Goal: Task Accomplishment & Management: Manage account settings

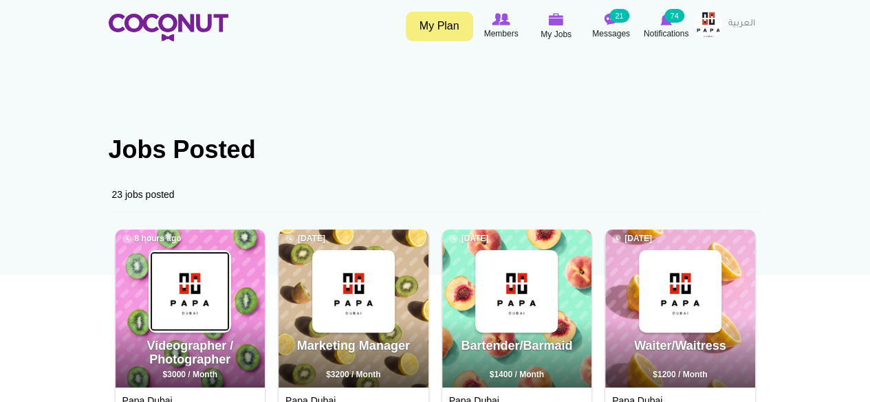
click at [202, 323] on img at bounding box center [190, 292] width 80 height 80
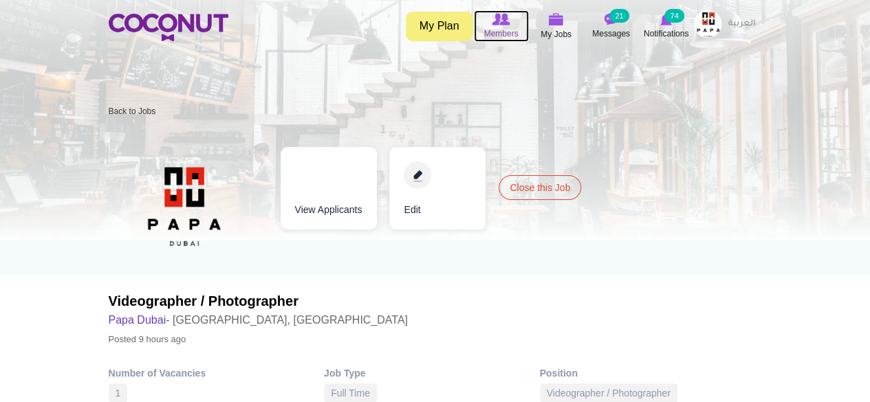
click at [503, 30] on span "Members" at bounding box center [501, 34] width 34 height 14
click at [425, 180] on link "Edit" at bounding box center [437, 188] width 96 height 83
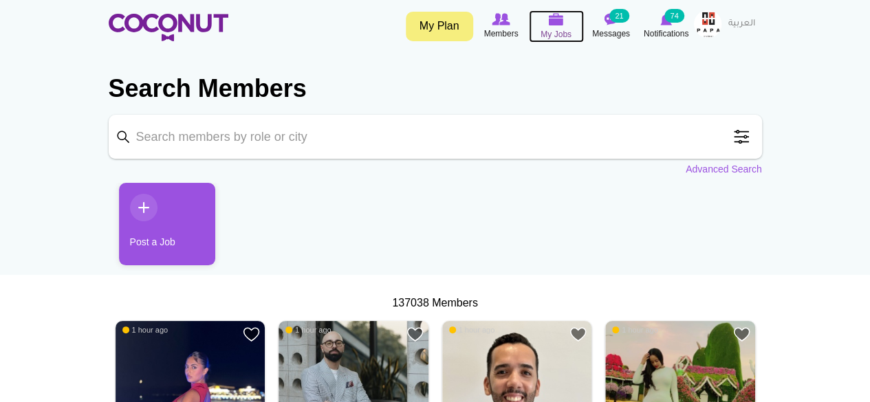
click at [550, 25] on img at bounding box center [556, 19] width 15 height 12
